Goal: Task Accomplishment & Management: Complete application form

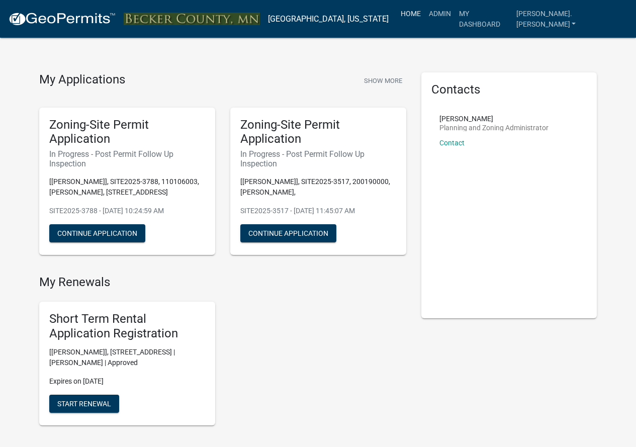
click at [425, 14] on link "Home" at bounding box center [411, 13] width 28 height 19
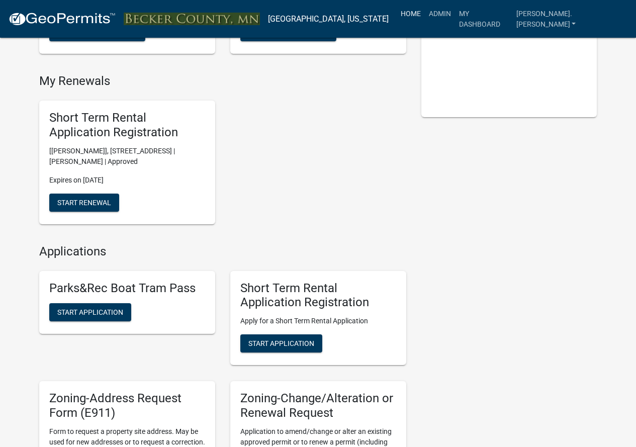
scroll to position [352, 0]
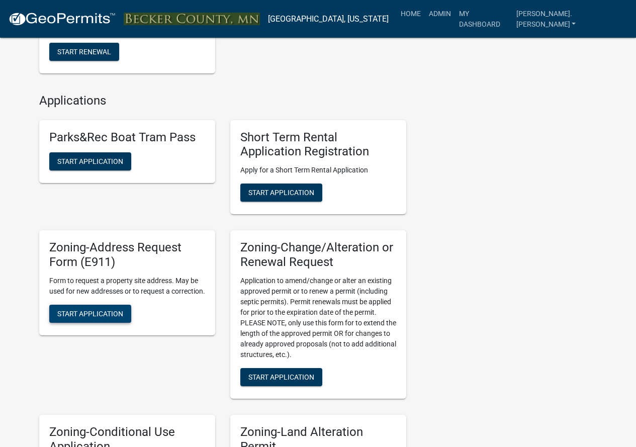
click at [110, 317] on span "Start Application" at bounding box center [90, 313] width 66 height 8
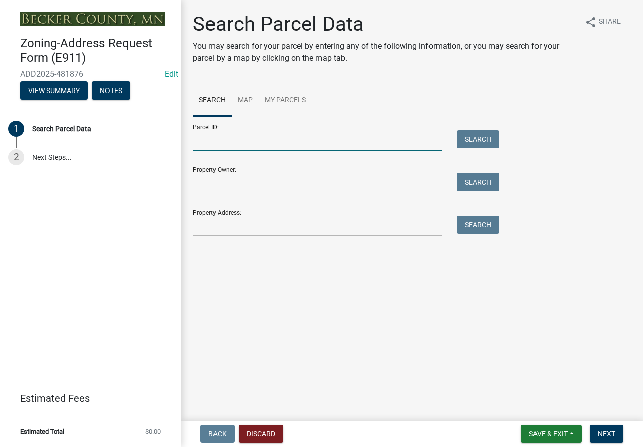
click at [253, 142] on input "Parcel ID:" at bounding box center [317, 140] width 249 height 21
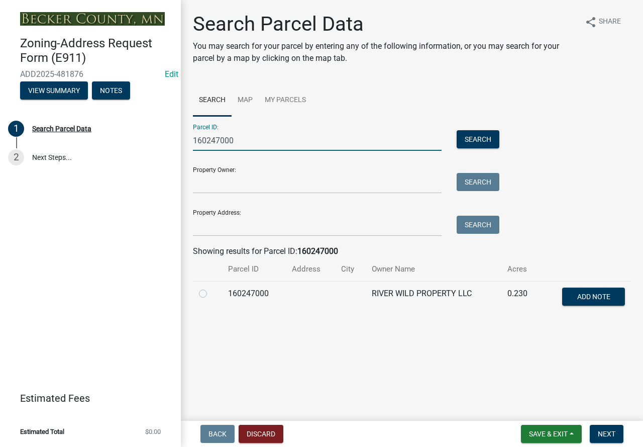
type input "160247000"
click at [211, 288] on label at bounding box center [211, 288] width 0 height 0
click at [211, 294] on input "radio" at bounding box center [214, 291] width 7 height 7
radio input "true"
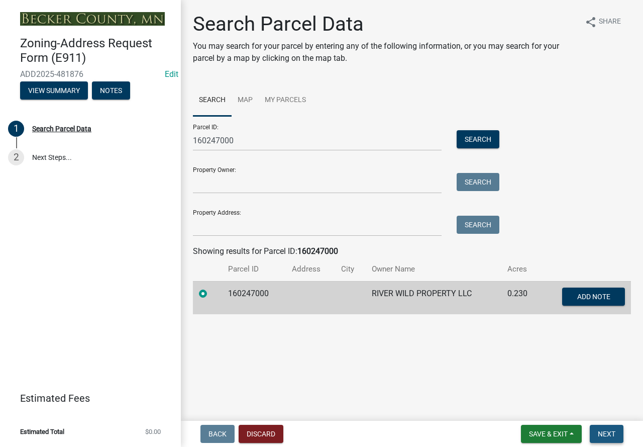
click at [611, 432] on span "Next" at bounding box center [607, 434] width 18 height 8
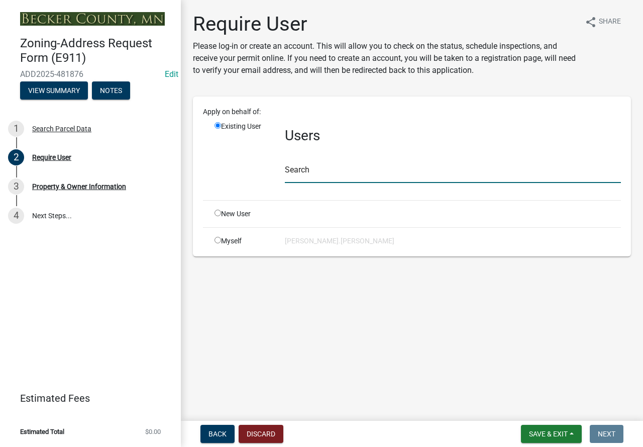
click at [296, 171] on input "text" at bounding box center [453, 172] width 336 height 21
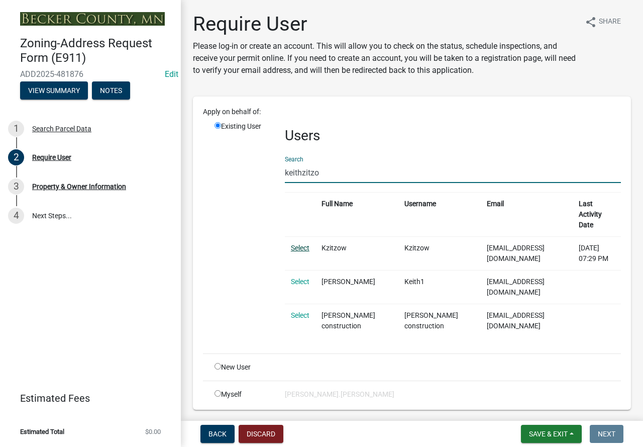
type input "keithzitzo"
click at [297, 244] on link "Select" at bounding box center [300, 248] width 19 height 8
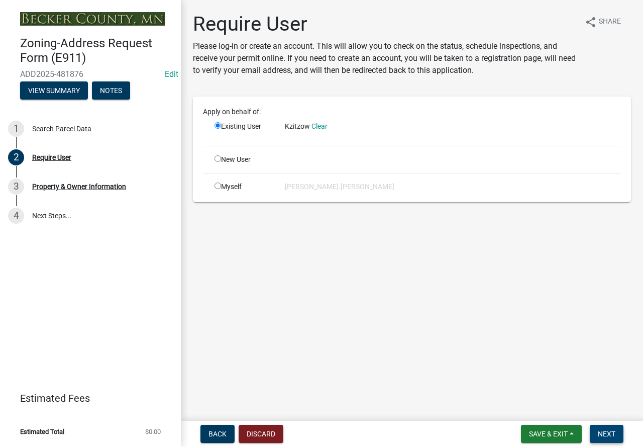
click at [604, 433] on span "Next" at bounding box center [607, 434] width 18 height 8
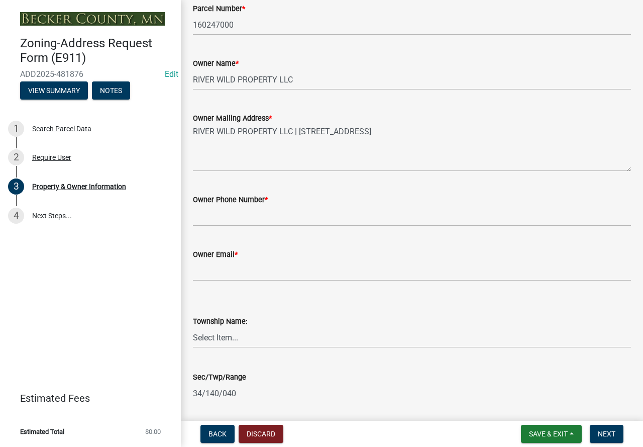
scroll to position [101, 0]
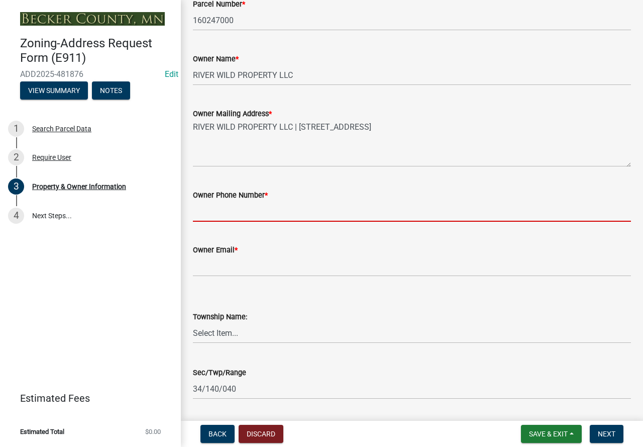
click at [223, 210] on input "Owner Phone Number *" at bounding box center [412, 211] width 438 height 21
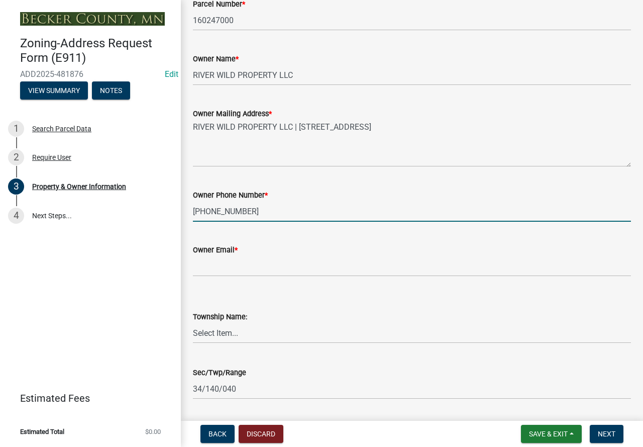
type input "[PHONE_NUMBER]"
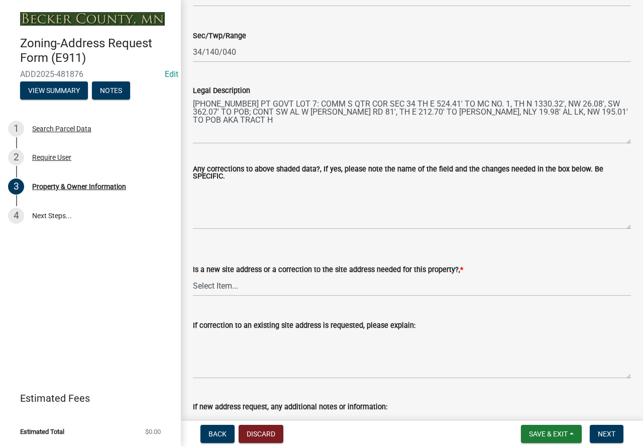
scroll to position [452, 0]
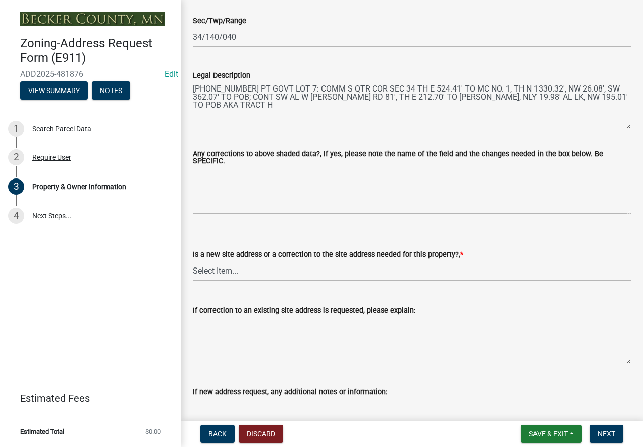
type input "[EMAIL_ADDRESS][DOMAIN_NAME]"
click at [238, 270] on select "Select Item... New Site Address Needed Correction to Site Address Needed I alre…" at bounding box center [412, 270] width 438 height 21
click at [193, 261] on select "Select Item... New Site Address Needed Correction to Site Address Needed I alre…" at bounding box center [412, 270] width 438 height 21
select select "089283cf-a855-4b61-bd43-ab3cb6f1e684"
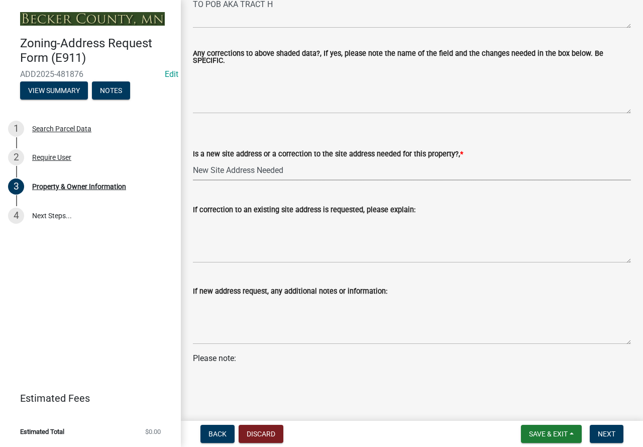
scroll to position [561, 0]
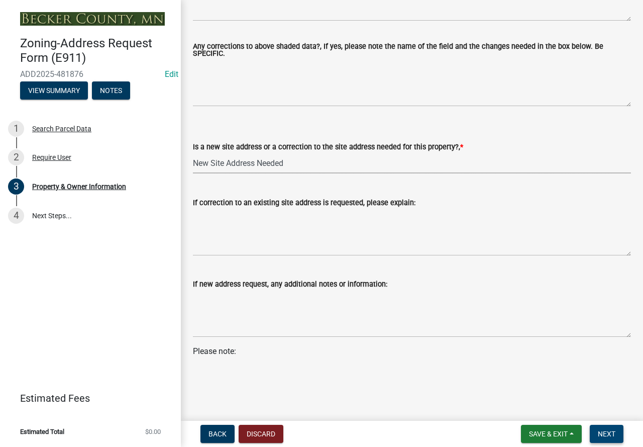
click at [608, 433] on span "Next" at bounding box center [607, 434] width 18 height 8
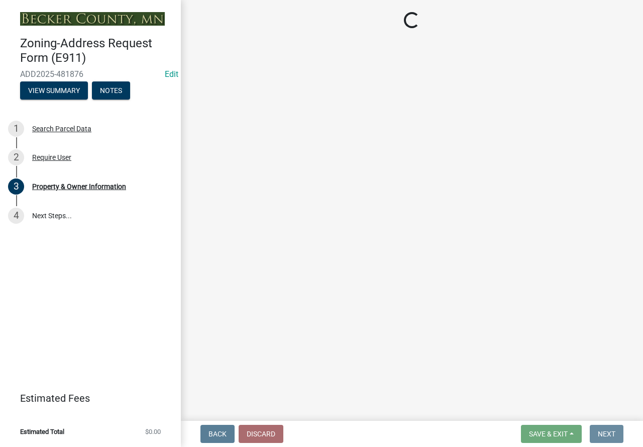
scroll to position [0, 0]
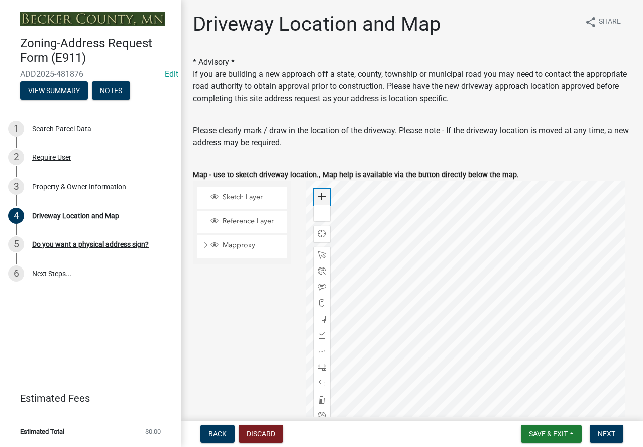
click at [322, 191] on div "Zoom in" at bounding box center [322, 197] width 16 height 16
click at [534, 298] on div at bounding box center [469, 306] width 325 height 251
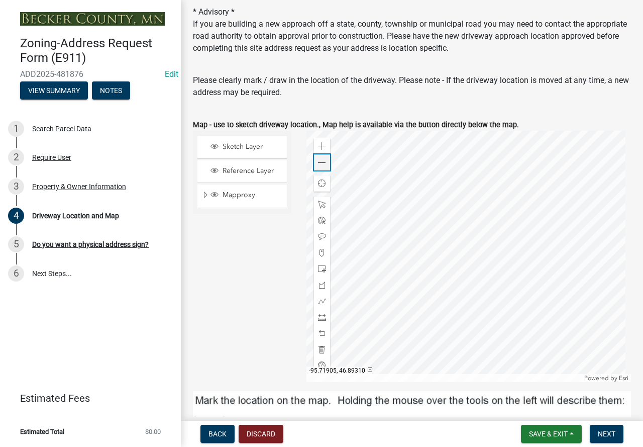
click at [320, 159] on span at bounding box center [322, 163] width 8 height 8
click at [468, 290] on div at bounding box center [469, 256] width 325 height 251
click at [320, 299] on span at bounding box center [322, 301] width 8 height 8
click at [416, 276] on div at bounding box center [469, 256] width 325 height 251
click at [440, 281] on div at bounding box center [469, 256] width 325 height 251
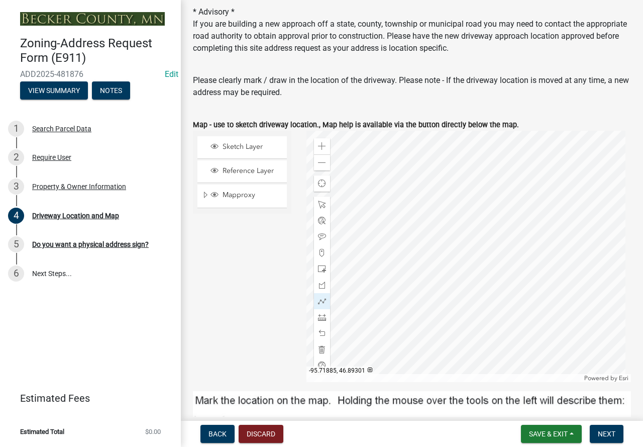
click at [440, 281] on div at bounding box center [469, 256] width 325 height 251
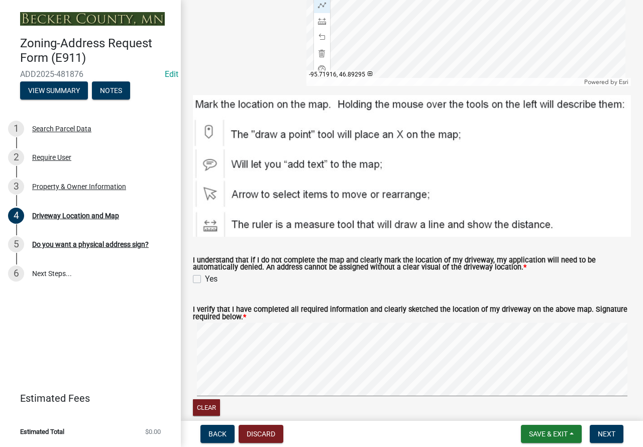
scroll to position [352, 0]
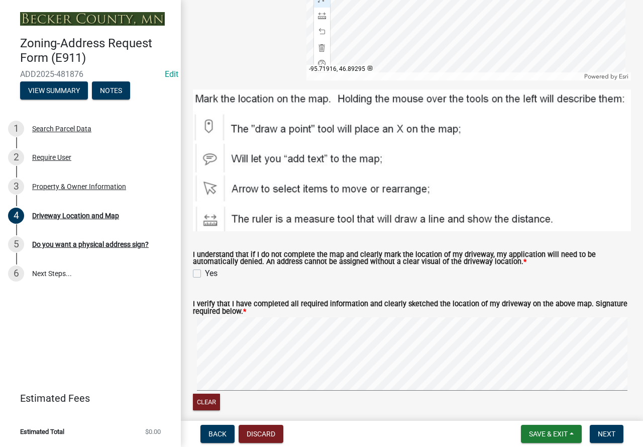
click at [205, 269] on label "Yes" at bounding box center [211, 273] width 13 height 12
click at [205, 269] on input "Yes" at bounding box center [208, 270] width 7 height 7
checkbox input "true"
click at [606, 434] on span "Next" at bounding box center [607, 434] width 18 height 8
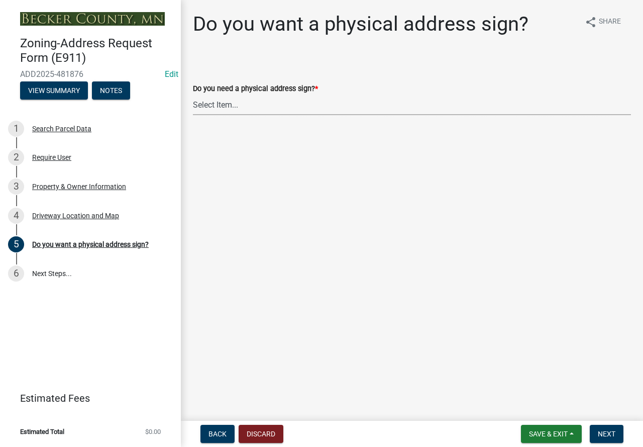
click at [227, 104] on select "Select Item... No sign needed. Please just email me my new address. Yes, I need…" at bounding box center [412, 105] width 438 height 21
click at [193, 95] on select "Select Item... No sign needed. Please just email me my new address. Yes, I need…" at bounding box center [412, 105] width 438 height 21
select select "e0d83106-b8a0-4213-8b37-9ca0094bb326"
click at [610, 432] on span "Next" at bounding box center [607, 434] width 18 height 8
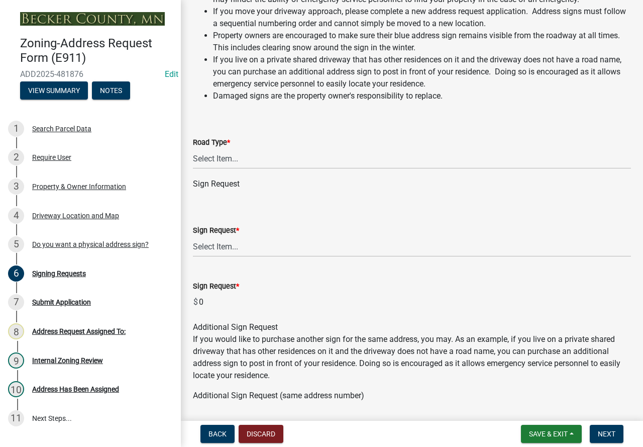
scroll to position [101, 0]
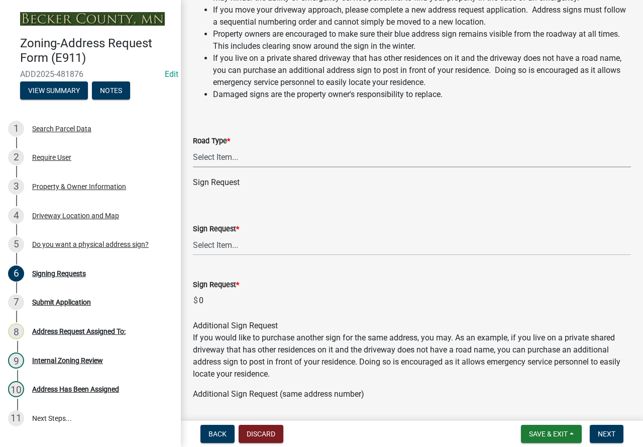
click at [249, 158] on select "Select Item... Private Easement Public / [GEOGRAPHIC_DATA]" at bounding box center [412, 157] width 438 height 21
click at [193, 147] on select "Select Item... Private Easement Public / [GEOGRAPHIC_DATA]" at bounding box center [412, 157] width 438 height 21
select select "59ebb622-b26c-47b0-ac7c-13ae008290a6"
click at [238, 244] on select "Select Item... $12 - I only need a post (no sign or installation). $25 - I only…" at bounding box center [412, 245] width 438 height 21
click at [193, 235] on select "Select Item... $12 - I only need a post (no sign or installation). $25 - I only…" at bounding box center [412, 245] width 438 height 21
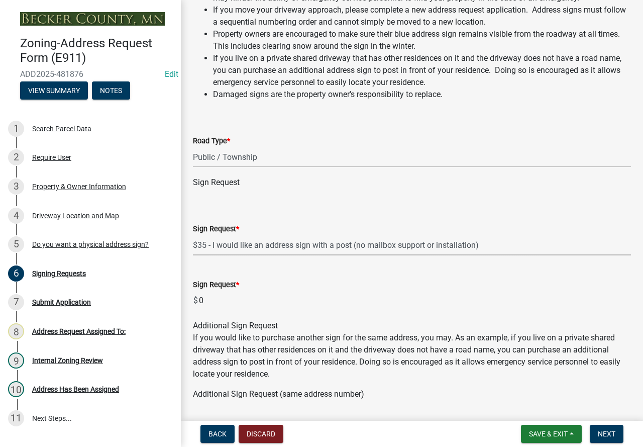
select select "9be1d10c-73ea-4d51-99c5-7418e6c4c8e0"
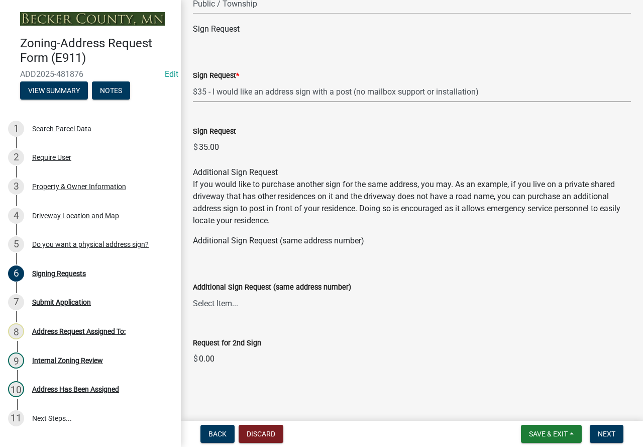
scroll to position [254, 0]
click at [615, 432] on span "Next" at bounding box center [607, 434] width 18 height 8
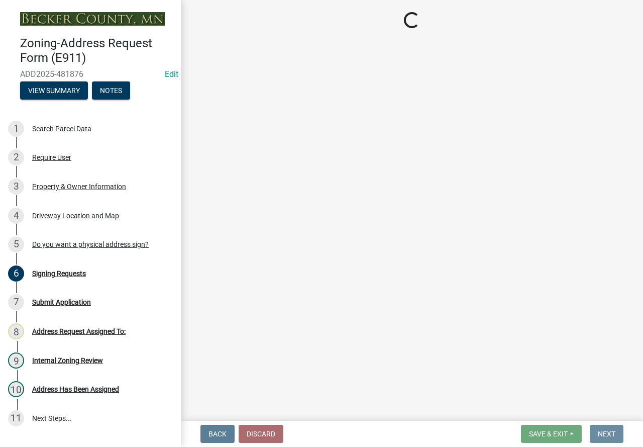
scroll to position [0, 0]
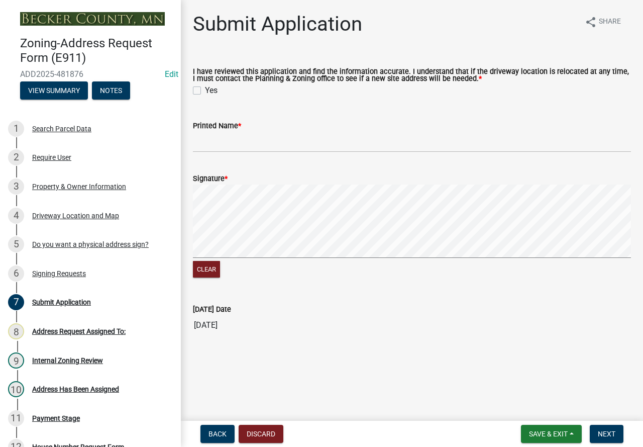
click at [205, 89] on label "Yes" at bounding box center [211, 90] width 13 height 12
click at [205, 89] on input "Yes" at bounding box center [208, 87] width 7 height 7
checkbox input "true"
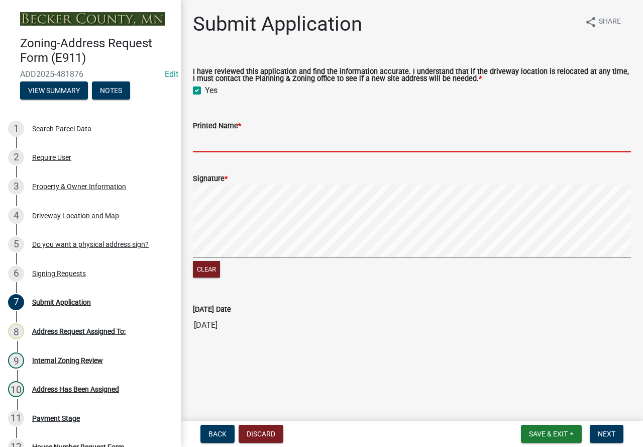
click at [212, 141] on input "Printed Name *" at bounding box center [412, 142] width 438 height 21
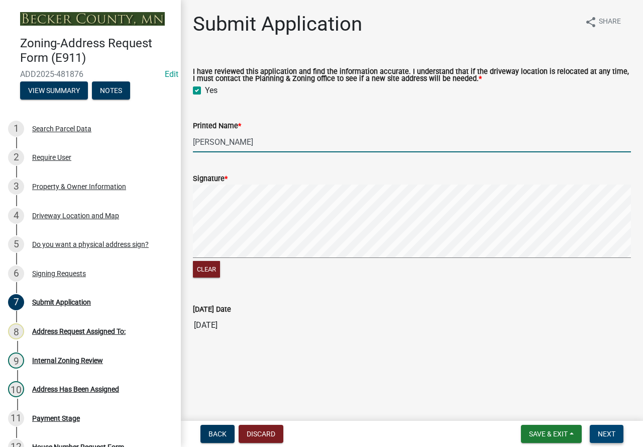
type input "[PERSON_NAME]"
click at [611, 437] on span "Next" at bounding box center [607, 434] width 18 height 8
